Goal: Transaction & Acquisition: Obtain resource

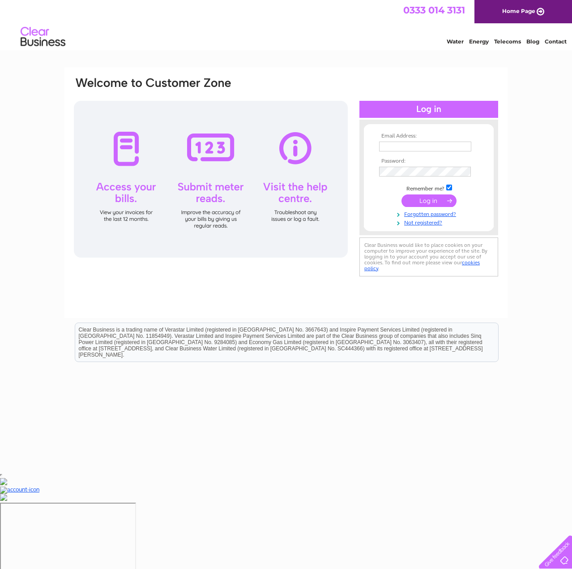
type input "mike@auroracommunity.care"
click at [418, 198] on input "submit" at bounding box center [429, 200] width 55 height 13
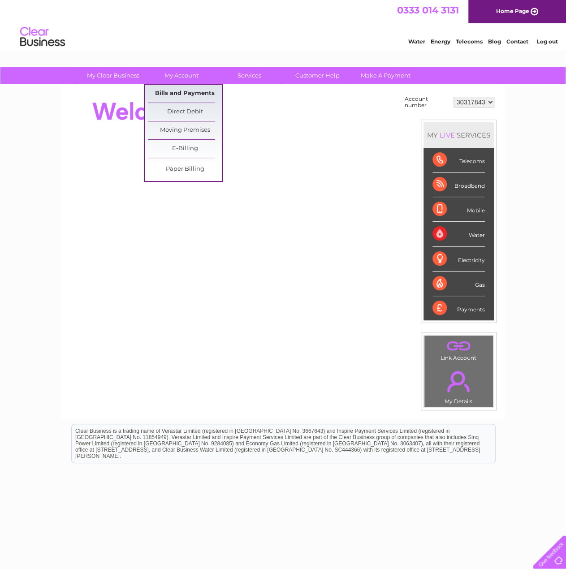
click at [183, 93] on link "Bills and Payments" at bounding box center [185, 94] width 74 height 18
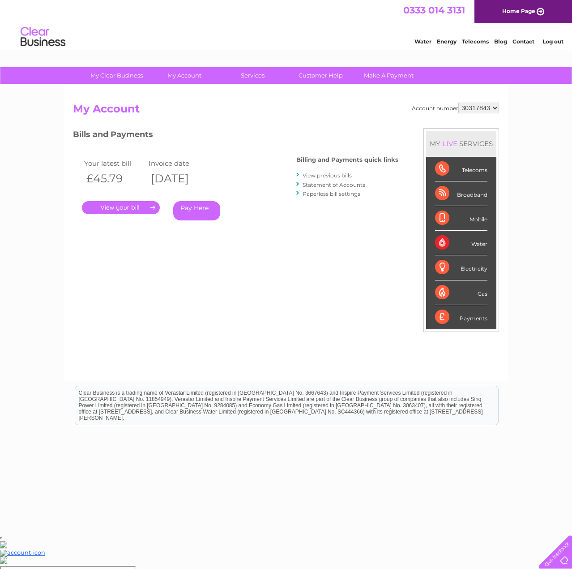
click at [130, 206] on link "." at bounding box center [121, 207] width 78 height 13
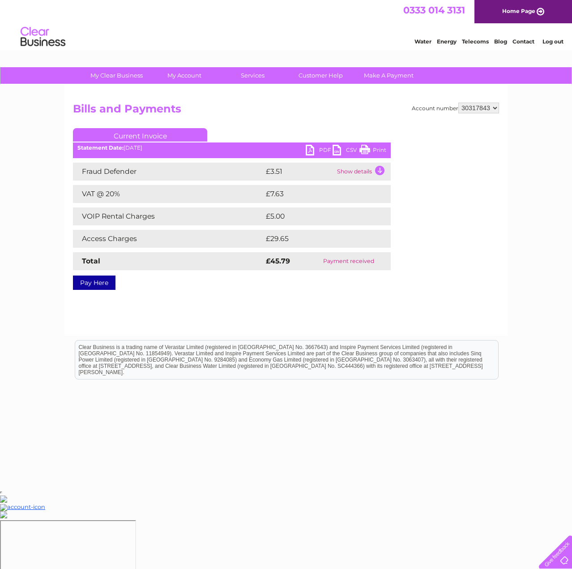
click at [380, 171] on td "Show details" at bounding box center [363, 172] width 56 height 18
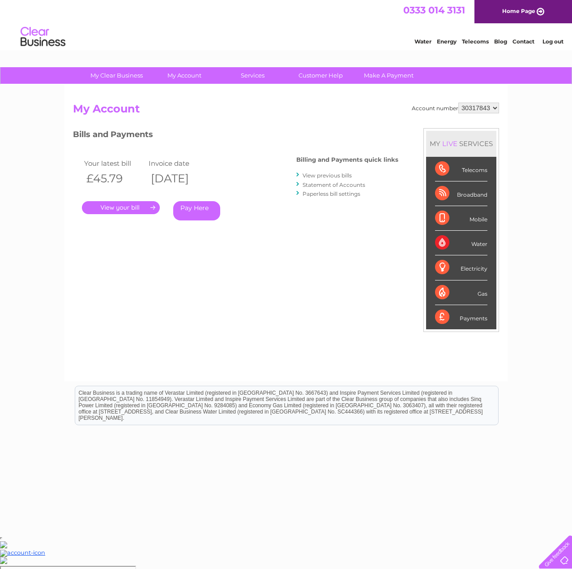
click at [339, 174] on link "View previous bills" at bounding box center [327, 175] width 49 height 7
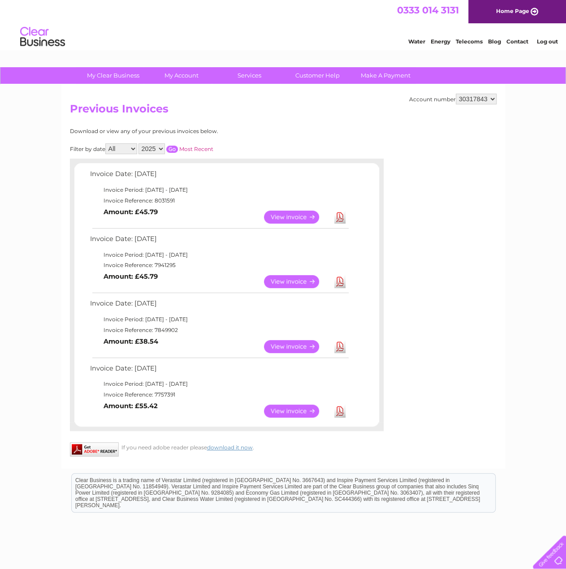
click at [340, 344] on link "Download" at bounding box center [339, 346] width 11 height 13
click at [340, 349] on link "Download" at bounding box center [339, 346] width 11 height 13
click at [340, 283] on link "Download" at bounding box center [339, 281] width 11 height 13
drag, startPoint x: 452, startPoint y: 9, endPoint x: 392, endPoint y: 14, distance: 60.2
click at [392, 14] on div "0333 014 3131 Home Page" at bounding box center [283, 11] width 566 height 23
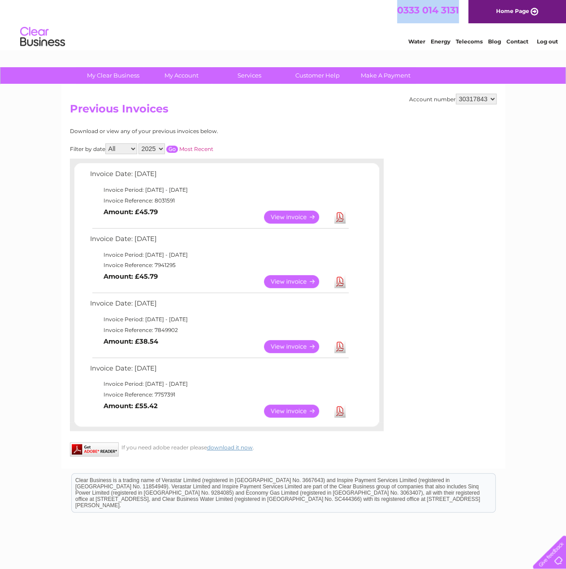
copy span "0333 014 3131"
click at [288, 215] on link "View" at bounding box center [297, 217] width 66 height 13
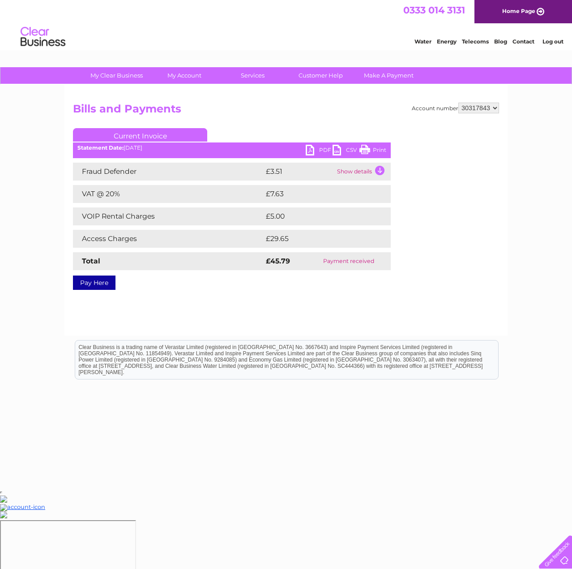
click at [351, 166] on td "Show details" at bounding box center [363, 172] width 56 height 18
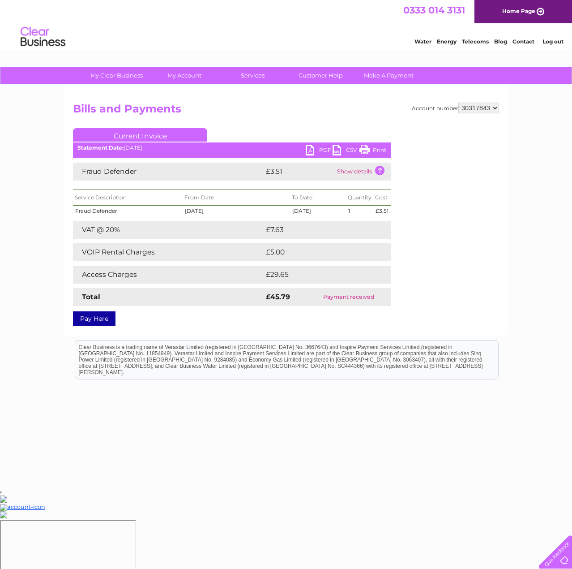
click at [309, 152] on link "PDF" at bounding box center [319, 151] width 27 height 13
